Goal: Complete application form

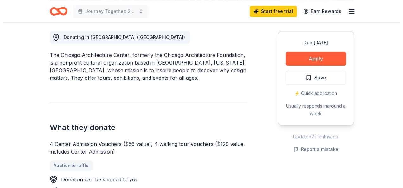
scroll to position [177, 0]
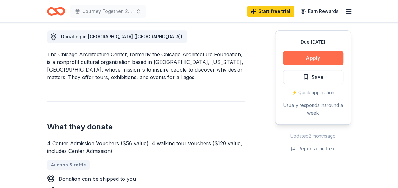
click at [305, 57] on button "Apply" at bounding box center [313, 58] width 60 height 14
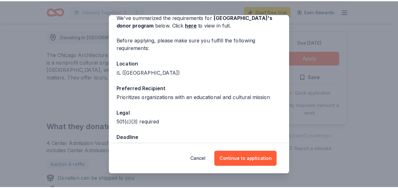
scroll to position [47, 0]
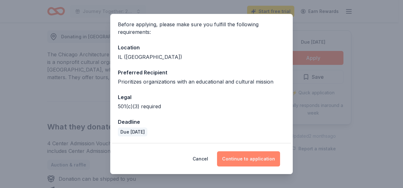
click at [252, 163] on button "Continue to application" at bounding box center [248, 158] width 63 height 15
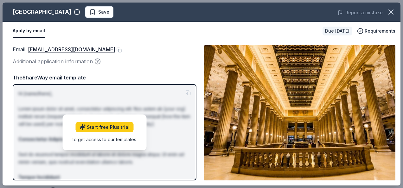
click at [138, 59] on div "Additional application information" at bounding box center [105, 61] width 184 height 8
click at [392, 10] on icon "button" at bounding box center [391, 12] width 4 height 4
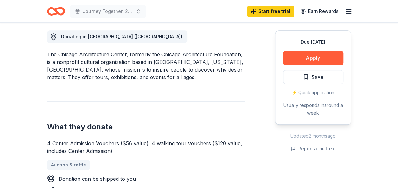
click at [160, 129] on h2 "What they donate" at bounding box center [146, 127] width 198 height 10
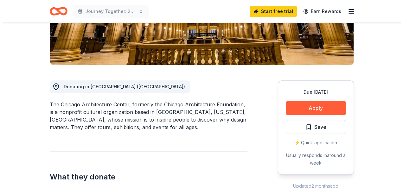
scroll to position [139, 0]
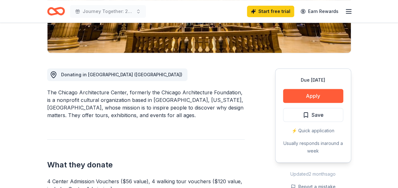
click at [314, 103] on div "Due [DATE] Apply Save ⚡️ Quick application Usually responds in around a week" at bounding box center [313, 115] width 76 height 94
click at [312, 99] on button "Apply" at bounding box center [313, 96] width 60 height 14
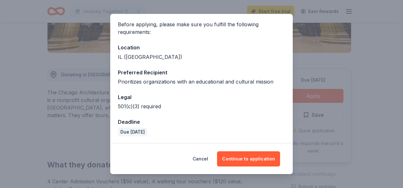
scroll to position [0, 0]
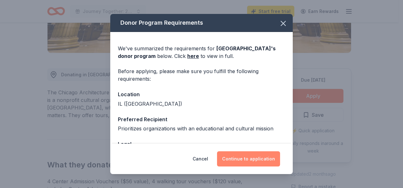
click at [260, 156] on button "Continue to application" at bounding box center [248, 158] width 63 height 15
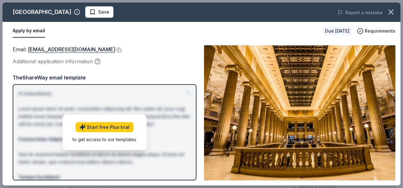
drag, startPoint x: 28, startPoint y: 49, endPoint x: 165, endPoint y: 58, distance: 138.2
click at [165, 58] on div "Email : [EMAIL_ADDRESS][DOMAIN_NAME] Additional application information" at bounding box center [105, 55] width 184 height 21
